Goal: Task Accomplishment & Management: Manage account settings

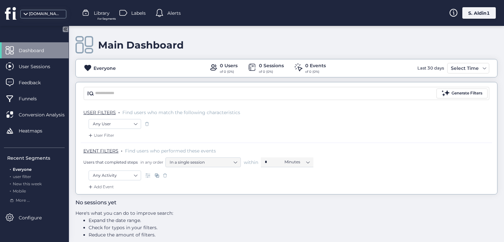
drag, startPoint x: 476, startPoint y: 10, endPoint x: 475, endPoint y: 15, distance: 4.4
click at [477, 10] on div "S. Aldin1" at bounding box center [478, 12] width 33 height 11
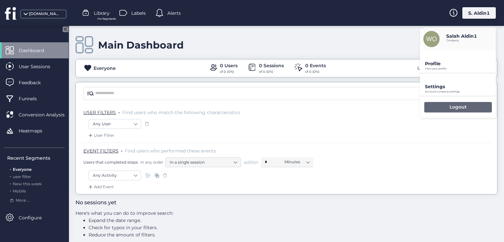
click at [442, 104] on div "Logout" at bounding box center [458, 107] width 68 height 10
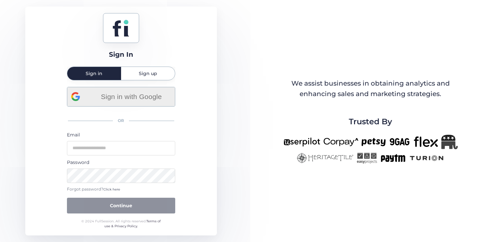
click at [123, 93] on span "Sign in with Google" at bounding box center [131, 96] width 79 height 11
